Goal: Information Seeking & Learning: Learn about a topic

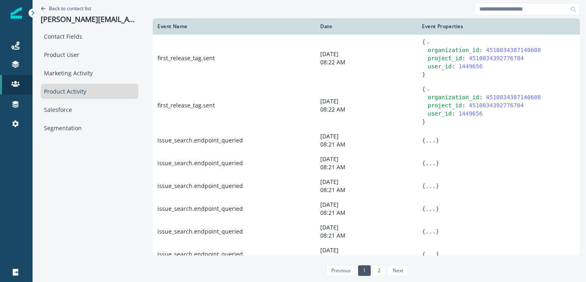
click at [205, 11] on div at bounding box center [366, 9] width 427 height 18
click at [128, 17] on div "Back to contact list [PERSON_NAME][EMAIL_ADDRESS][DOMAIN_NAME] Contact Fields P…" at bounding box center [90, 140] width 114 height 280
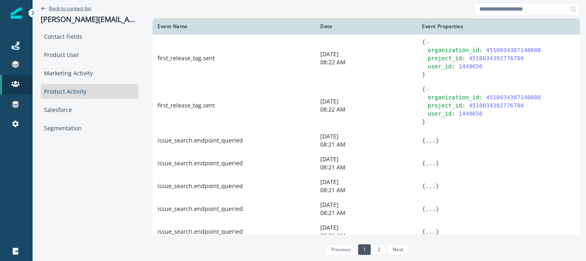
click at [88, 8] on p "Back to contact list" at bounding box center [70, 8] width 42 height 7
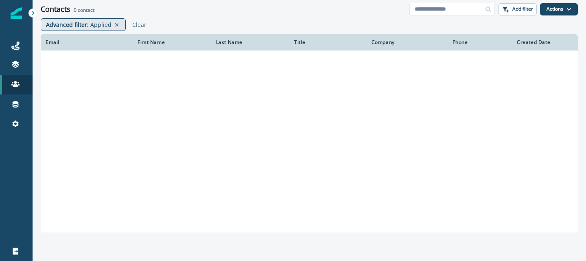
click at [89, 30] on div "Advanced filter : Applied" at bounding box center [83, 24] width 85 height 13
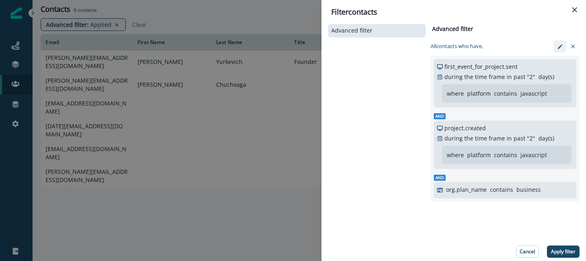
click at [562, 48] on icon "edit-filter" at bounding box center [560, 47] width 6 height 6
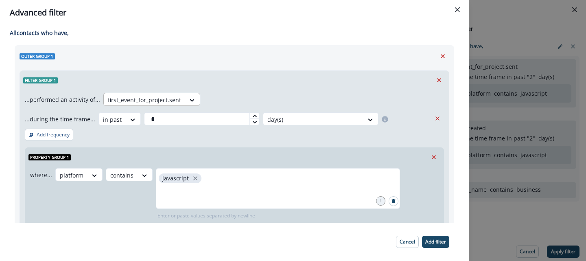
click at [173, 99] on div at bounding box center [144, 100] width 73 height 10
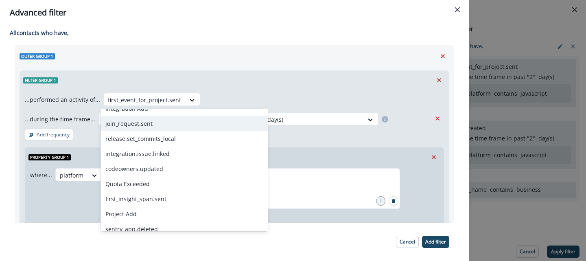
scroll to position [1041, 0]
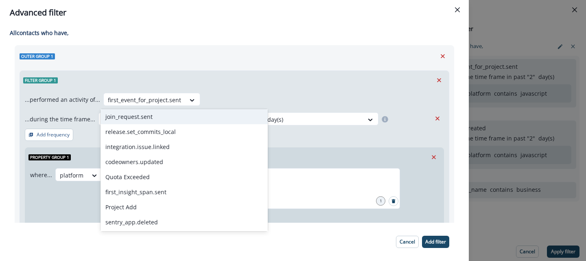
click at [214, 83] on div "Filter group 1" at bounding box center [234, 80] width 429 height 19
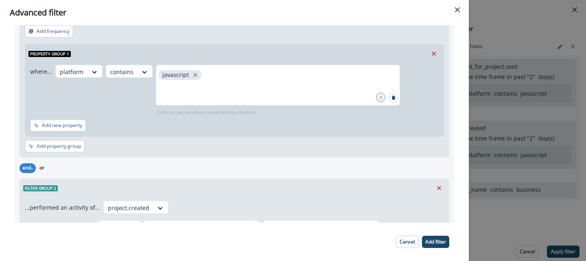
scroll to position [110, 0]
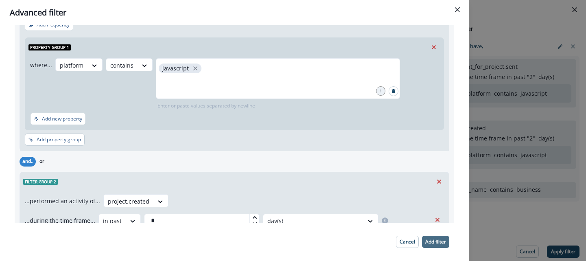
click at [432, 240] on p "Add filter" at bounding box center [435, 242] width 21 height 6
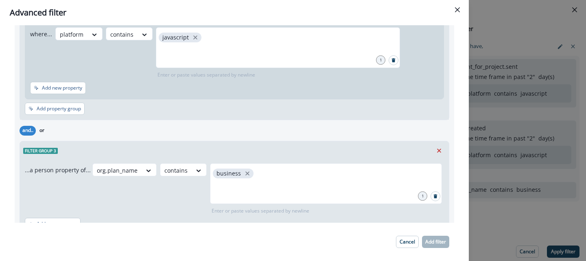
scroll to position [396, 0]
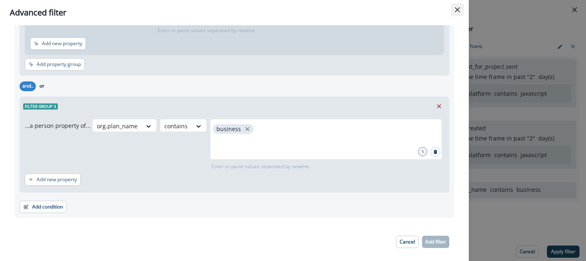
click at [454, 9] on button "Close" at bounding box center [457, 9] width 13 height 13
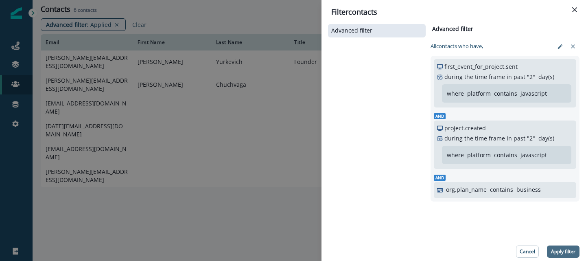
click at [561, 249] on p "Apply filter" at bounding box center [563, 252] width 24 height 6
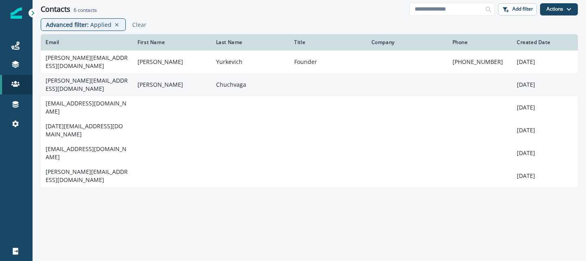
click at [69, 83] on td "[PERSON_NAME][EMAIL_ADDRESS][DOMAIN_NAME]" at bounding box center [87, 84] width 92 height 23
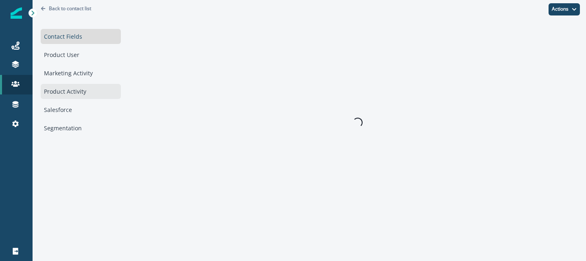
click at [63, 96] on div "Product Activity" at bounding box center [81, 91] width 80 height 15
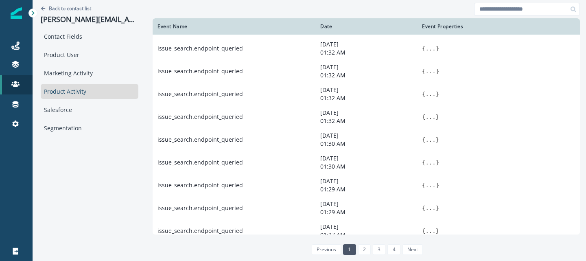
scroll to position [496, 0]
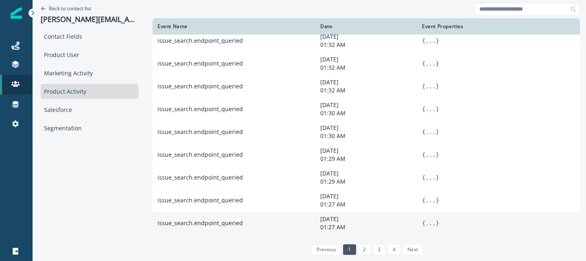
click at [432, 220] on button "..." at bounding box center [430, 223] width 10 height 8
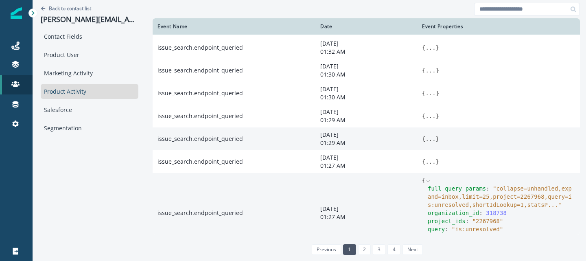
scroll to position [553, 0]
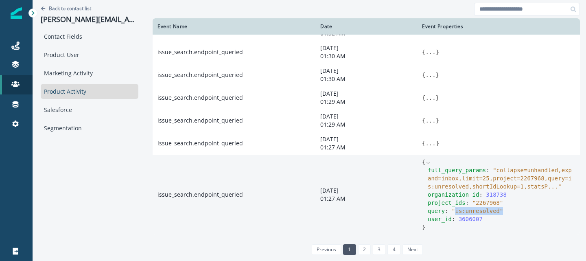
drag, startPoint x: 454, startPoint y: 211, endPoint x: 503, endPoint y: 210, distance: 48.9
click at [503, 210] on span "" is:unresolved "" at bounding box center [477, 211] width 51 height 7
click at [505, 178] on span "" collapse=unhandled,expand=inbox,limit=25,project=2267968,query=is:unresolved,…" at bounding box center [500, 178] width 144 height 23
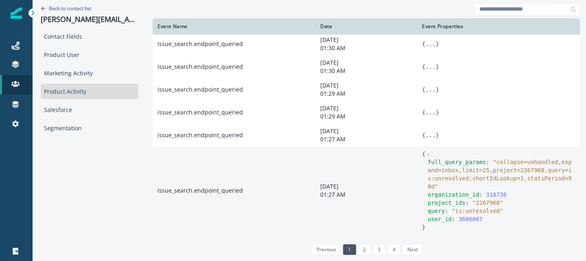
scroll to position [561, 0]
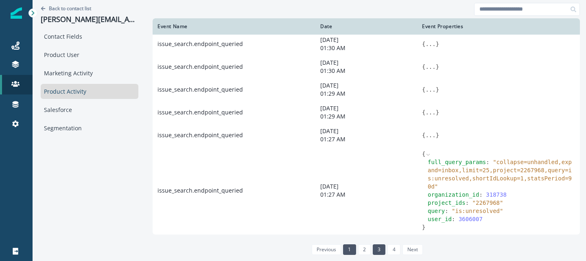
click at [373, 250] on link "3" at bounding box center [379, 249] width 13 height 11
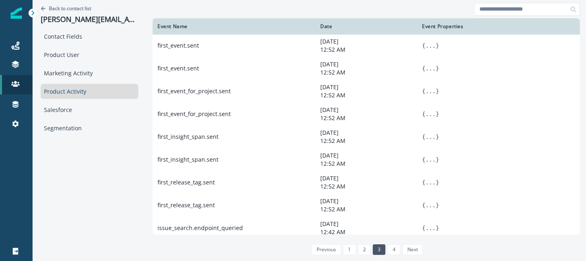
scroll to position [496, 0]
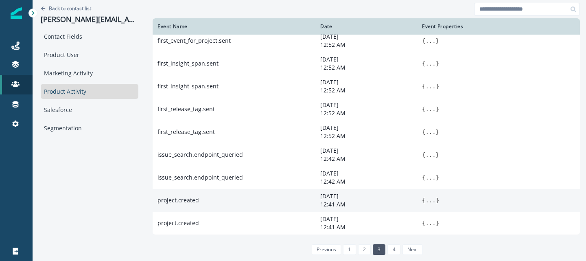
click at [430, 198] on button "..." at bounding box center [430, 200] width 10 height 8
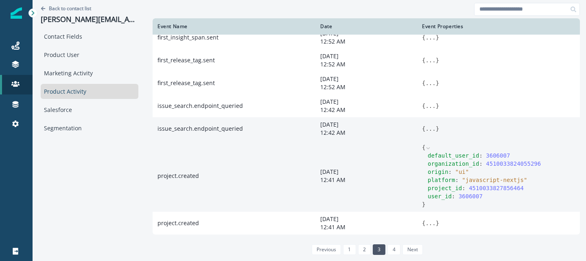
scroll to position [545, 0]
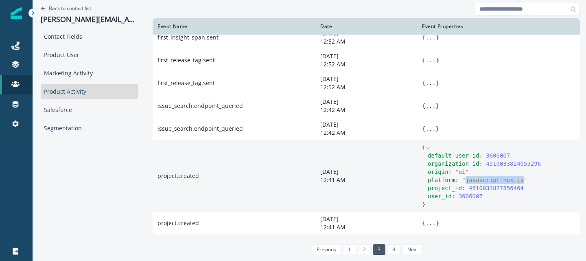
drag, startPoint x: 465, startPoint y: 178, endPoint x: 523, endPoint y: 178, distance: 57.4
click at [523, 178] on span "" javascript-nextjs "" at bounding box center [494, 180] width 65 height 7
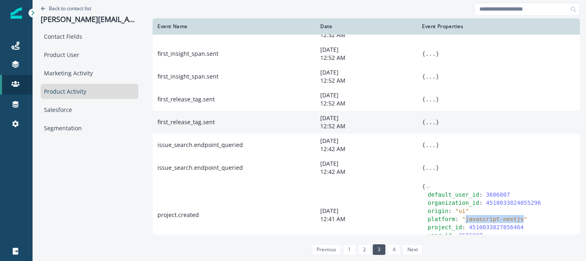
scroll to position [492, 0]
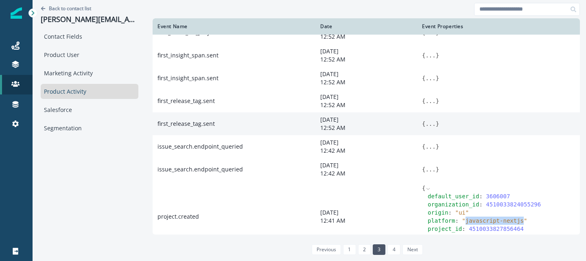
click at [207, 135] on td "first_release_tag.sent" at bounding box center [234, 123] width 163 height 23
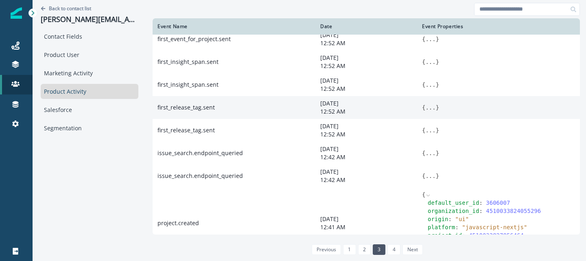
scroll to position [483, 0]
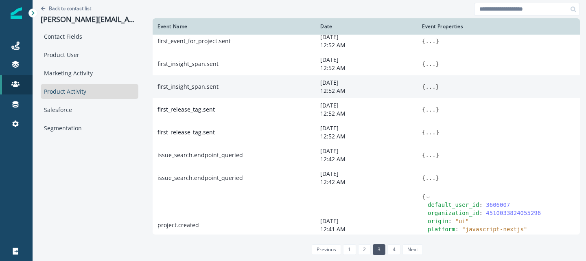
click at [236, 98] on td "first_insight_span.sent" at bounding box center [234, 86] width 163 height 23
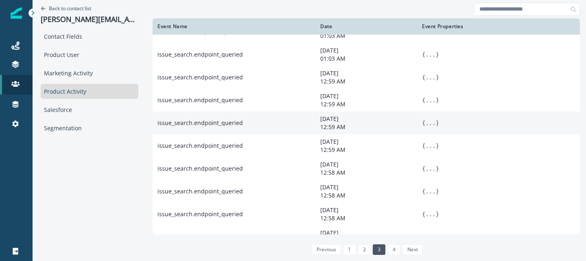
scroll to position [0, 0]
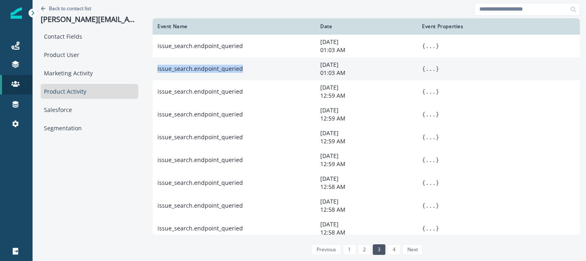
drag, startPoint x: 249, startPoint y: 72, endPoint x: 157, endPoint y: 72, distance: 92.4
click at [157, 72] on td "issue_search.endpoint_queried" at bounding box center [234, 68] width 163 height 23
copy td "issue_search.endpoint_queried"
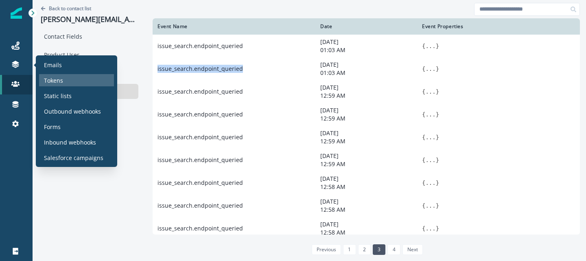
click at [64, 80] on div "Tokens" at bounding box center [76, 80] width 75 height 12
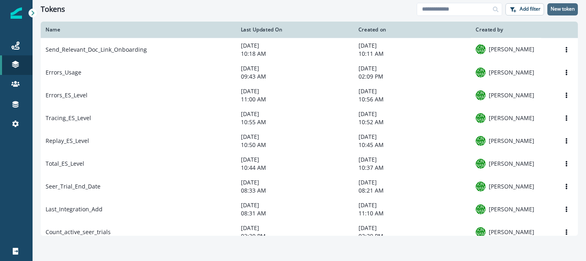
click at [568, 11] on p "New token" at bounding box center [563, 9] width 24 height 6
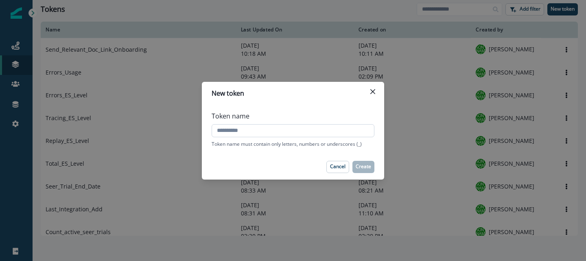
click at [255, 134] on input "Token name" at bounding box center [293, 130] width 163 height 13
click at [365, 166] on p "Create" at bounding box center [363, 167] width 15 height 6
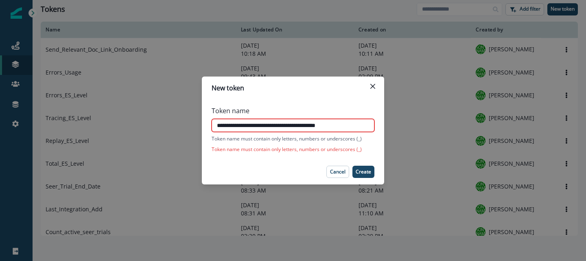
click at [284, 127] on input "**********" at bounding box center [293, 125] width 163 height 13
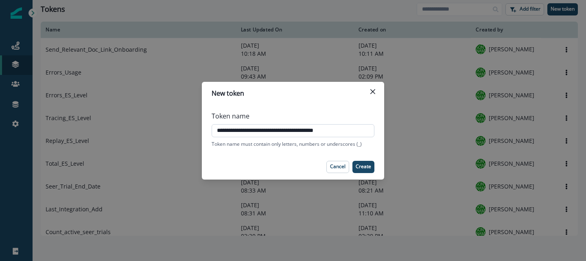
type input "**********"
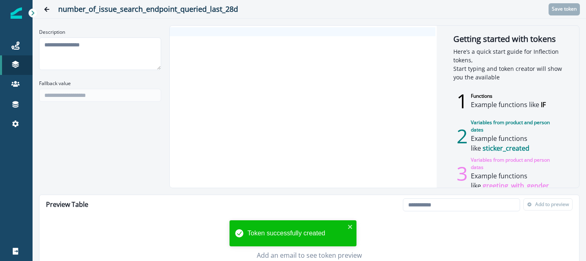
click at [304, 54] on div at bounding box center [303, 107] width 266 height 162
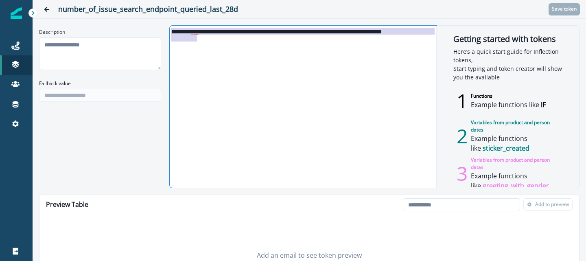
drag, startPoint x: 199, startPoint y: 37, endPoint x: 162, endPoint y: 33, distance: 36.5
click at [162, 33] on div "**********" at bounding box center [309, 106] width 540 height 163
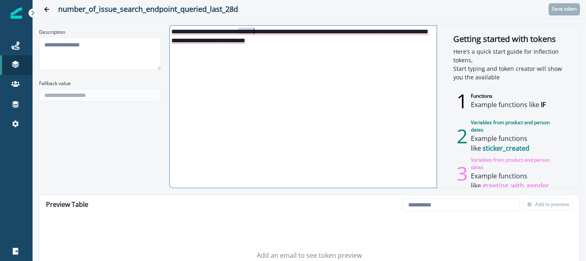
drag, startPoint x: 239, startPoint y: 32, endPoint x: 254, endPoint y: 32, distance: 14.7
click at [254, 32] on span "**********" at bounding box center [299, 35] width 257 height 15
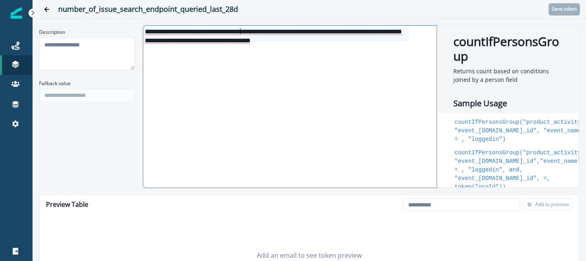
click at [267, 33] on span "**********" at bounding box center [273, 35] width 257 height 15
drag, startPoint x: 301, startPoint y: 28, endPoint x: 348, endPoint y: 28, distance: 46.8
click at [348, 29] on span "**********" at bounding box center [273, 35] width 257 height 15
drag, startPoint x: 317, startPoint y: 31, endPoint x: 303, endPoint y: 32, distance: 13.8
click at [258, 32] on span "**********" at bounding box center [201, 31] width 113 height 7
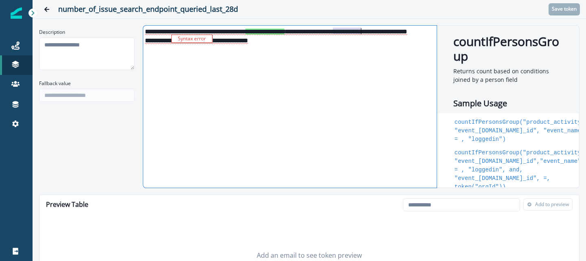
drag, startPoint x: 359, startPoint y: 32, endPoint x: 388, endPoint y: 32, distance: 28.9
click at [388, 32] on span "**********" at bounding box center [276, 35] width 262 height 15
click at [404, 42] on div "**********" at bounding box center [289, 107] width 292 height 162
click at [235, 38] on span "**********" at bounding box center [276, 35] width 262 height 15
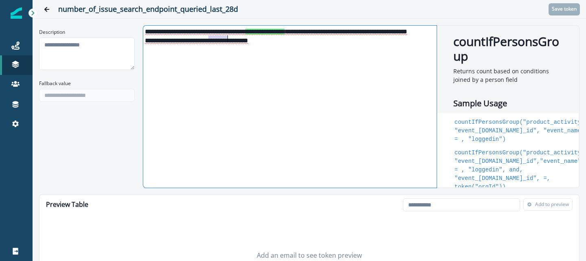
click at [235, 38] on span "**********" at bounding box center [276, 35] width 262 height 15
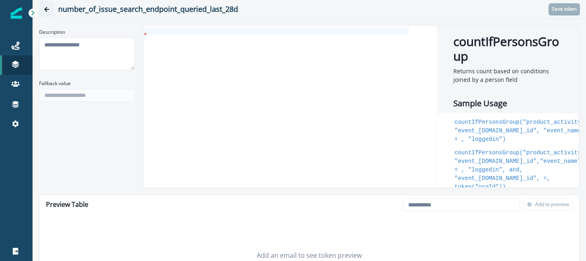
click at [50, 11] on button "Go back" at bounding box center [47, 9] width 16 height 16
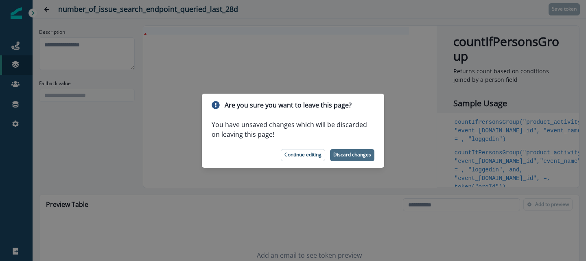
click at [346, 153] on p "Discard changes" at bounding box center [352, 155] width 38 height 6
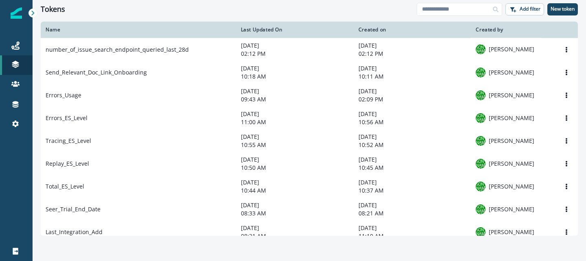
click at [314, 16] on div "Tokens Add filter New token" at bounding box center [309, 9] width 553 height 18
click at [332, 13] on div "Tokens" at bounding box center [229, 9] width 376 height 9
click at [275, 11] on div "Tokens" at bounding box center [229, 9] width 376 height 9
click at [16, 50] on div "Journeys" at bounding box center [16, 46] width 26 height 10
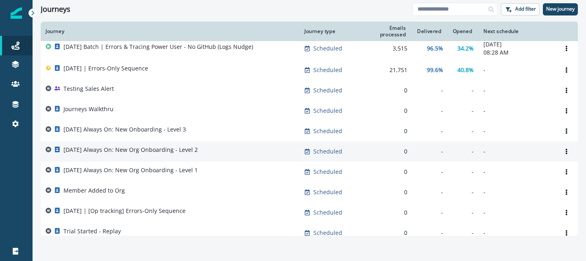
scroll to position [166, 0]
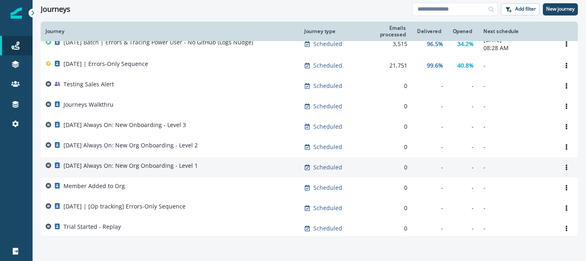
click at [144, 172] on div "[DATE] Always On: New Org Onboarding - Level 1" at bounding box center [130, 167] width 134 height 11
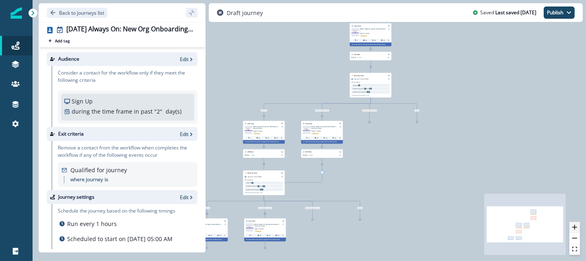
click at [573, 226] on icon "zoom in" at bounding box center [574, 227] width 5 height 5
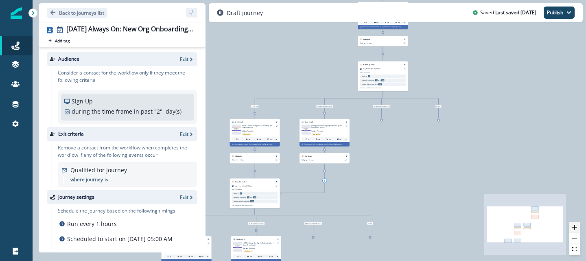
click at [573, 226] on icon "zoom in" at bounding box center [574, 227] width 5 height 5
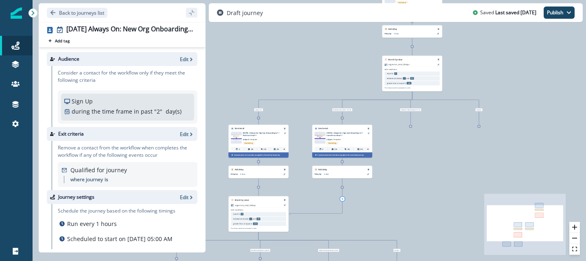
drag, startPoint x: 416, startPoint y: 157, endPoint x: 446, endPoint y: 175, distance: 35.2
click at [446, 175] on div "0 contact has entered the journey Send email Email asset changed, journey repor…" at bounding box center [309, 130] width 553 height 261
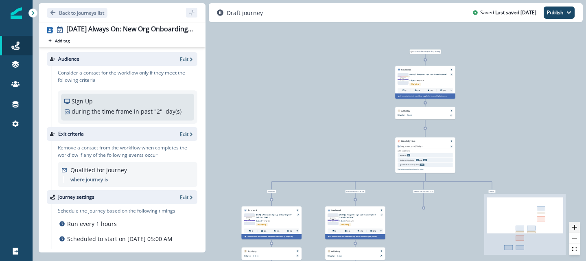
click at [575, 228] on icon "zoom in" at bounding box center [574, 227] width 5 height 5
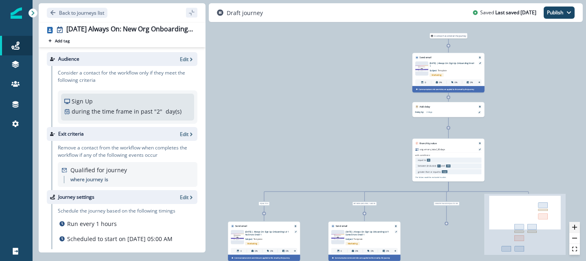
click at [575, 228] on icon "zoom in" at bounding box center [574, 227] width 5 height 5
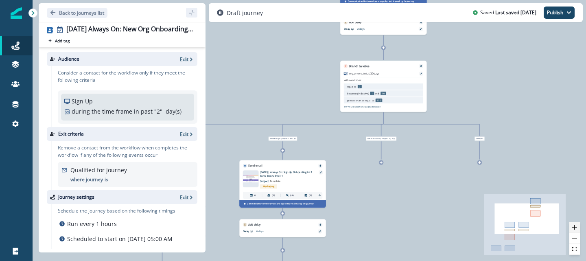
click at [575, 224] on button "zoom in" at bounding box center [574, 227] width 11 height 11
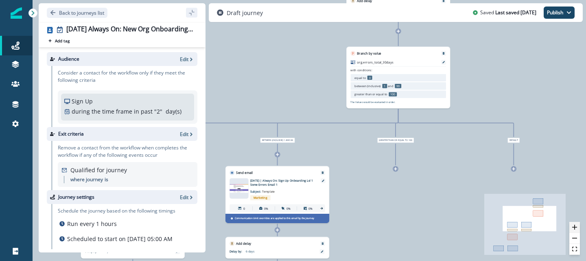
click at [575, 224] on button "zoom in" at bounding box center [574, 227] width 11 height 11
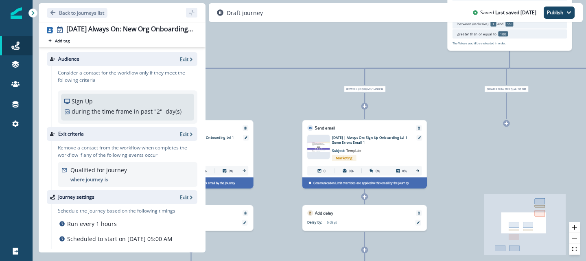
drag, startPoint x: 491, startPoint y: 93, endPoint x: 427, endPoint y: 103, distance: 64.6
click at [426, 103] on div "0 contact has entered the journey Send email Email asset changed, journey repor…" at bounding box center [309, 130] width 553 height 261
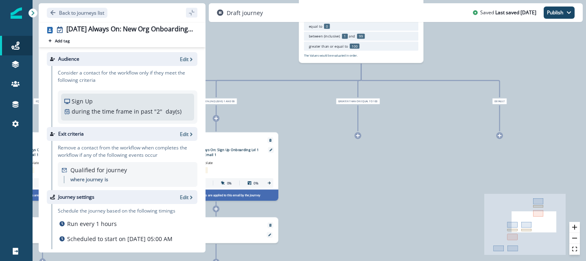
drag, startPoint x: 427, startPoint y: 103, endPoint x: 279, endPoint y: 115, distance: 148.7
click at [279, 115] on div "0 contact has entered the journey Send email Email asset changed, journey repor…" at bounding box center [309, 130] width 553 height 261
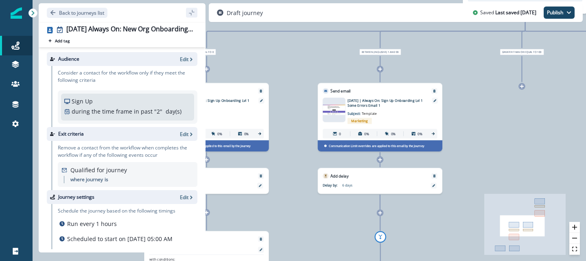
drag, startPoint x: 306, startPoint y: 155, endPoint x: 470, endPoint y: 105, distance: 170.9
click at [470, 105] on div "0 contact has entered the journey Send email Email asset changed, journey repor…" at bounding box center [309, 130] width 553 height 261
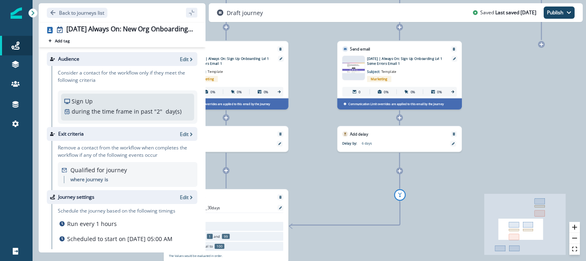
drag, startPoint x: 300, startPoint y: 116, endPoint x: 320, endPoint y: 76, distance: 45.1
click at [320, 76] on div "0 contact has entered the journey Send email Email asset changed, journey repor…" at bounding box center [309, 130] width 553 height 261
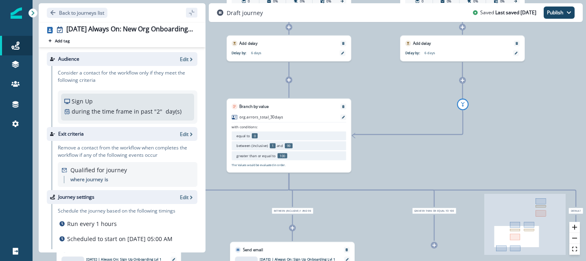
drag, startPoint x: 314, startPoint y: 160, endPoint x: 390, endPoint y: 65, distance: 121.6
click at [390, 65] on div "0 contact has entered the journey Send email Email asset changed, journey repor…" at bounding box center [309, 130] width 553 height 261
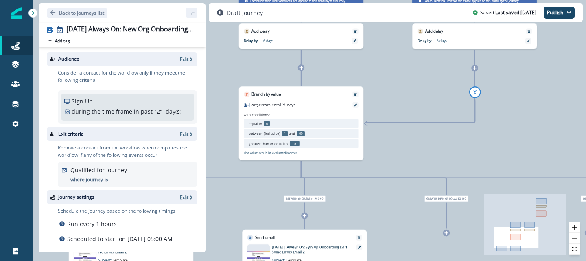
drag, startPoint x: 386, startPoint y: 88, endPoint x: 383, endPoint y: 52, distance: 36.7
click at [383, 52] on div "0 contact has entered the journey Send email Email asset changed, journey repor…" at bounding box center [309, 130] width 553 height 261
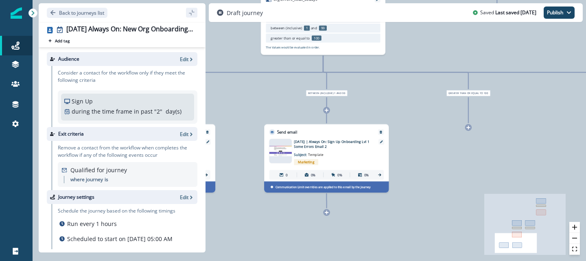
drag, startPoint x: 393, startPoint y: 119, endPoint x: 430, endPoint y: 44, distance: 84.1
click at [429, 44] on div "0 contact has entered the journey Send email Email asset changed, journey repor…" at bounding box center [309, 130] width 553 height 261
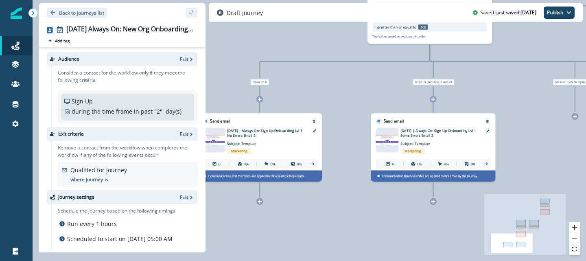
drag, startPoint x: 385, startPoint y: 92, endPoint x: 485, endPoint y: 85, distance: 100.4
click at [485, 85] on div "0 contact has entered the journey Send email Email asset changed, journey repor…" at bounding box center [309, 130] width 553 height 261
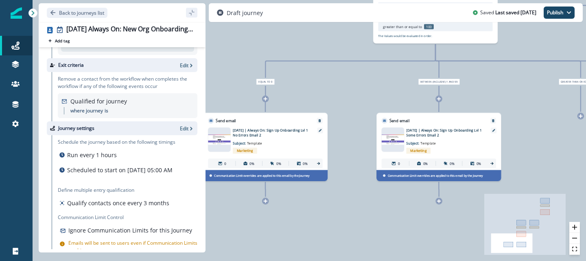
scroll to position [95, 0]
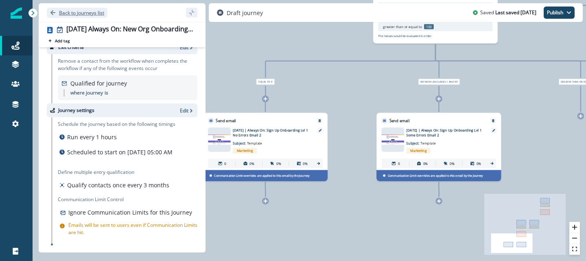
click at [81, 12] on p "Back to journeys list" at bounding box center [81, 12] width 45 height 7
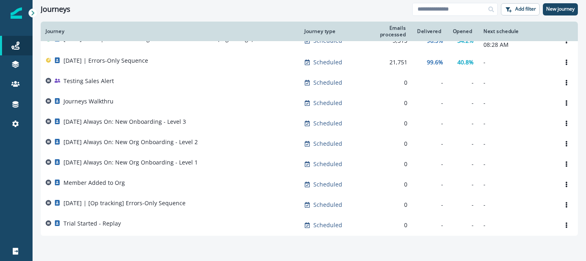
scroll to position [242, 0]
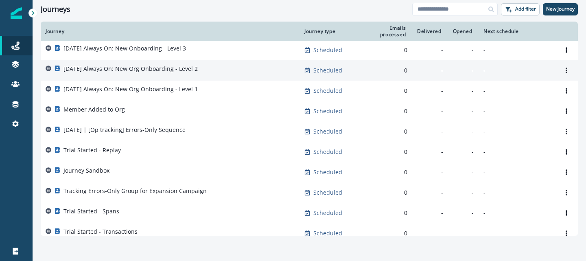
click at [179, 68] on p "[DATE] Always On: New Org Onboarding - Level 2" at bounding box center [130, 69] width 134 height 8
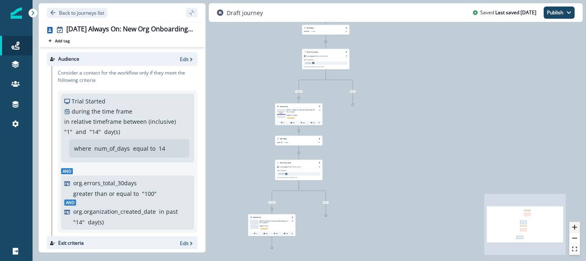
click at [575, 222] on button "zoom in" at bounding box center [574, 227] width 11 height 11
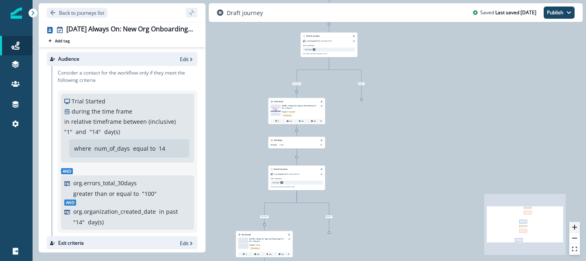
click at [575, 222] on button "zoom in" at bounding box center [574, 227] width 11 height 11
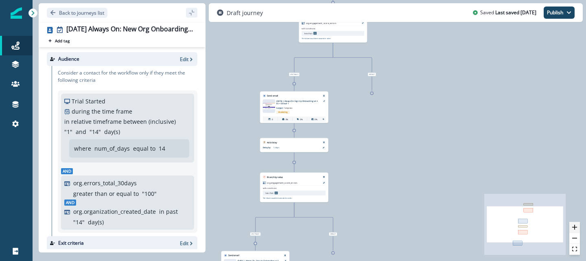
click at [575, 222] on button "zoom in" at bounding box center [574, 227] width 11 height 11
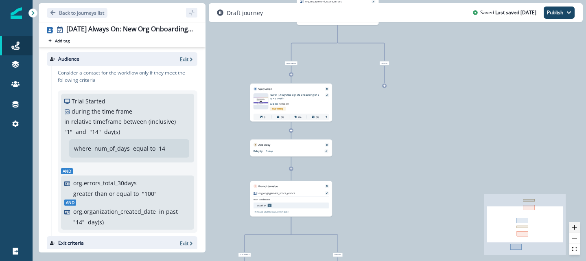
click at [575, 222] on button "zoom in" at bounding box center [574, 227] width 11 height 11
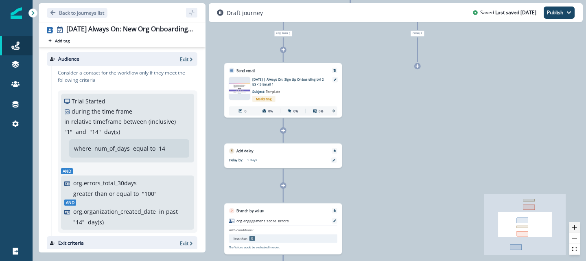
click at [575, 222] on button "zoom in" at bounding box center [574, 227] width 11 height 11
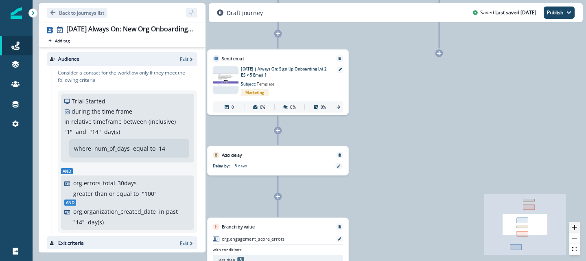
click at [575, 222] on button "zoom in" at bounding box center [574, 227] width 11 height 11
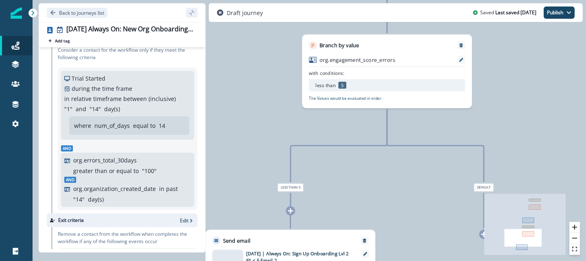
scroll to position [24, 0]
click at [70, 13] on p "Back to journeys list" at bounding box center [81, 12] width 45 height 7
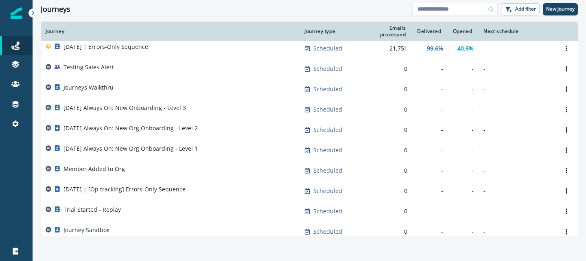
scroll to position [188, 0]
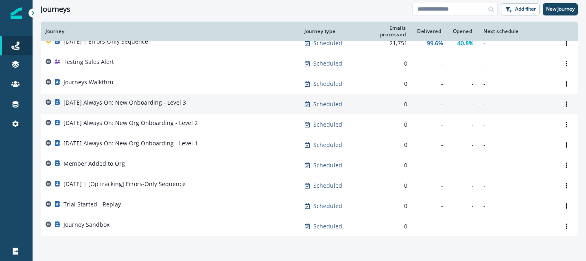
click at [154, 107] on div "[DATE] Always On: New Onboarding - Level 3" at bounding box center [124, 103] width 122 height 11
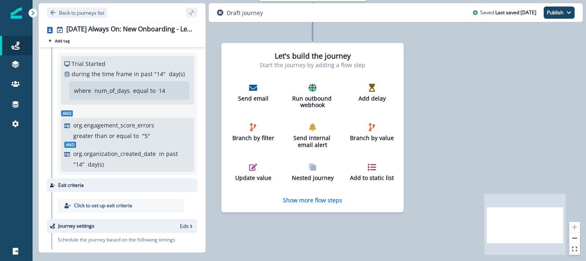
scroll to position [51, 0]
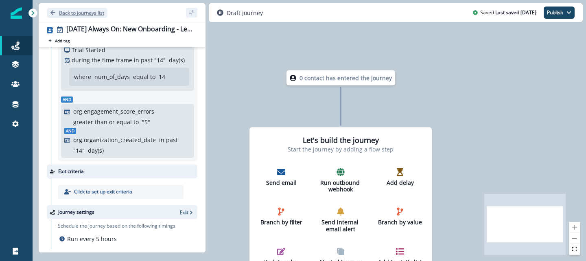
click at [64, 11] on p "Back to journeys list" at bounding box center [81, 12] width 45 height 7
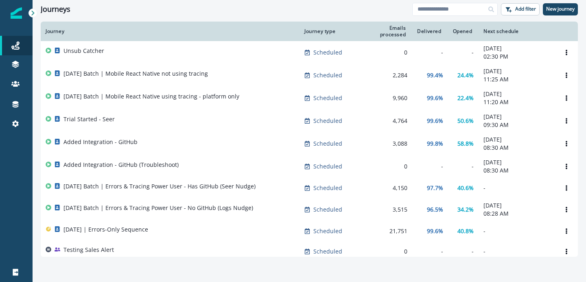
click at [262, 17] on div "Journeys Add filter New journey" at bounding box center [309, 9] width 553 height 18
click at [268, 14] on div "Journeys Add filter New journey" at bounding box center [309, 9] width 553 height 18
click at [234, 17] on div "Journeys Add filter New journey" at bounding box center [309, 9] width 553 height 18
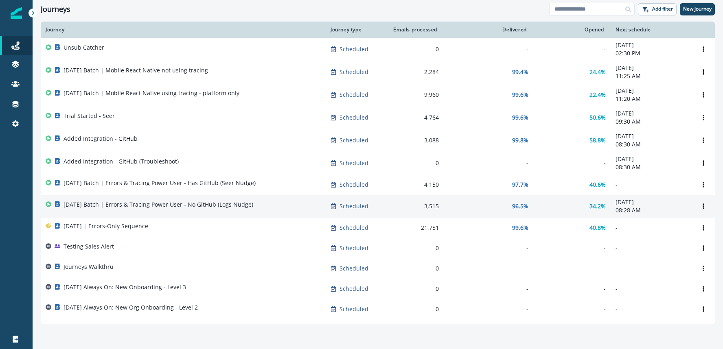
click at [191, 207] on p "[DATE] Batch | Errors & Tracing Power User - No GitHub (Logs Nudge)" at bounding box center [158, 205] width 190 height 8
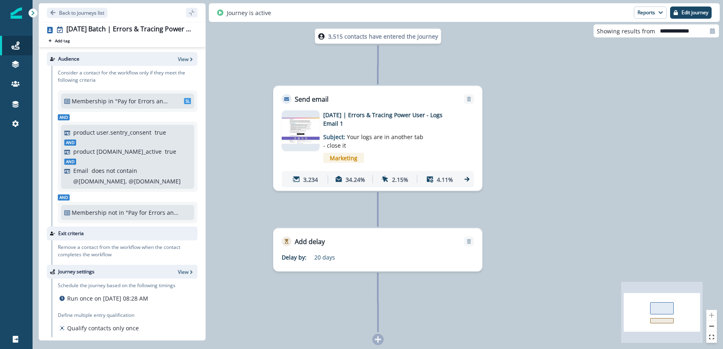
click at [309, 134] on img at bounding box center [301, 131] width 38 height 26
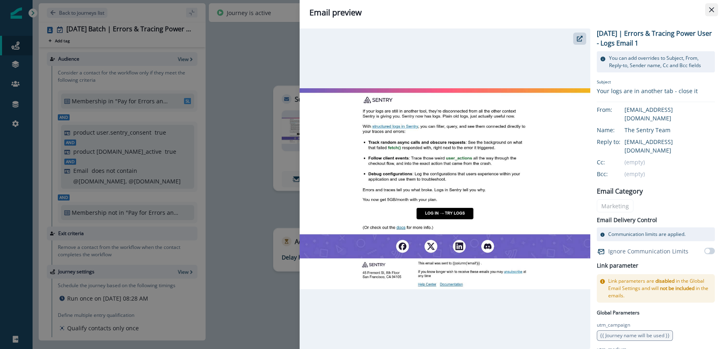
click at [586, 15] on button "Close" at bounding box center [711, 9] width 13 height 13
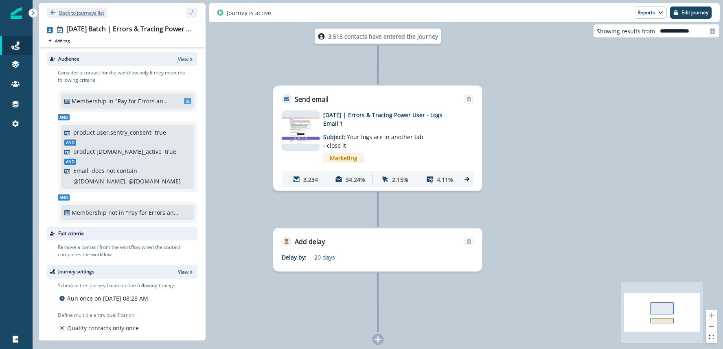
click at [54, 14] on icon "Go back" at bounding box center [53, 13] width 6 height 6
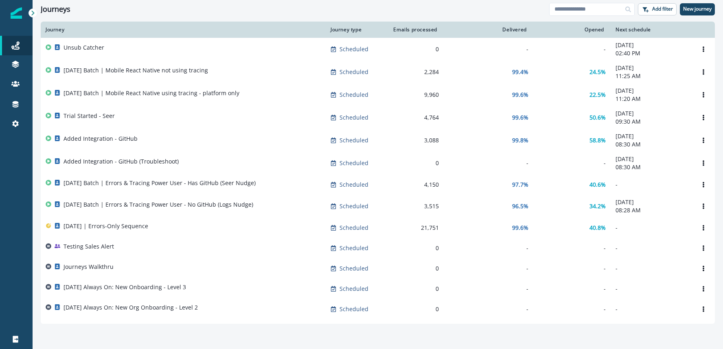
click at [302, 14] on div "Journeys Add filter New journey" at bounding box center [378, 9] width 690 height 18
